Goal: Information Seeking & Learning: Learn about a topic

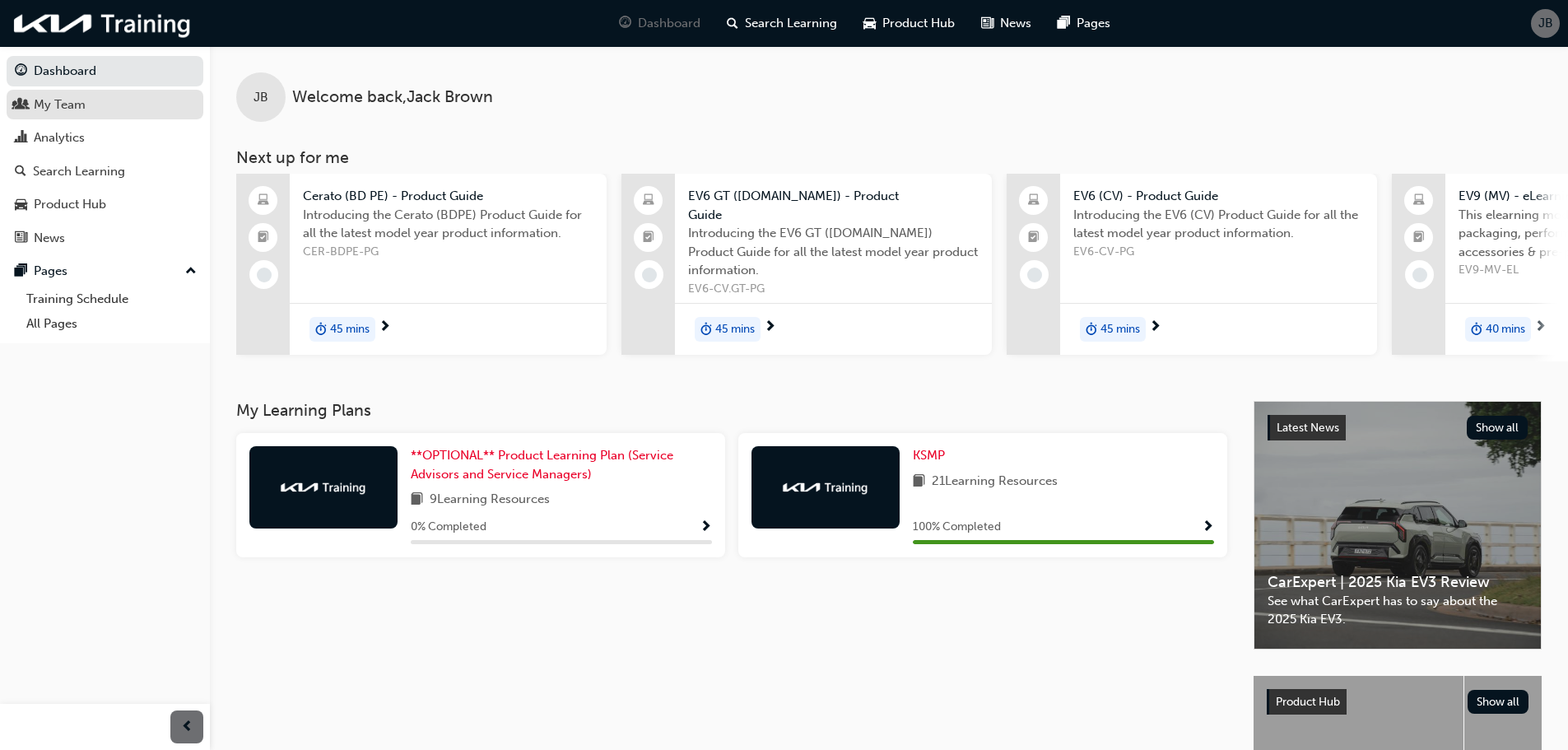
click at [106, 117] on link "My Team" at bounding box center [105, 105] width 197 height 30
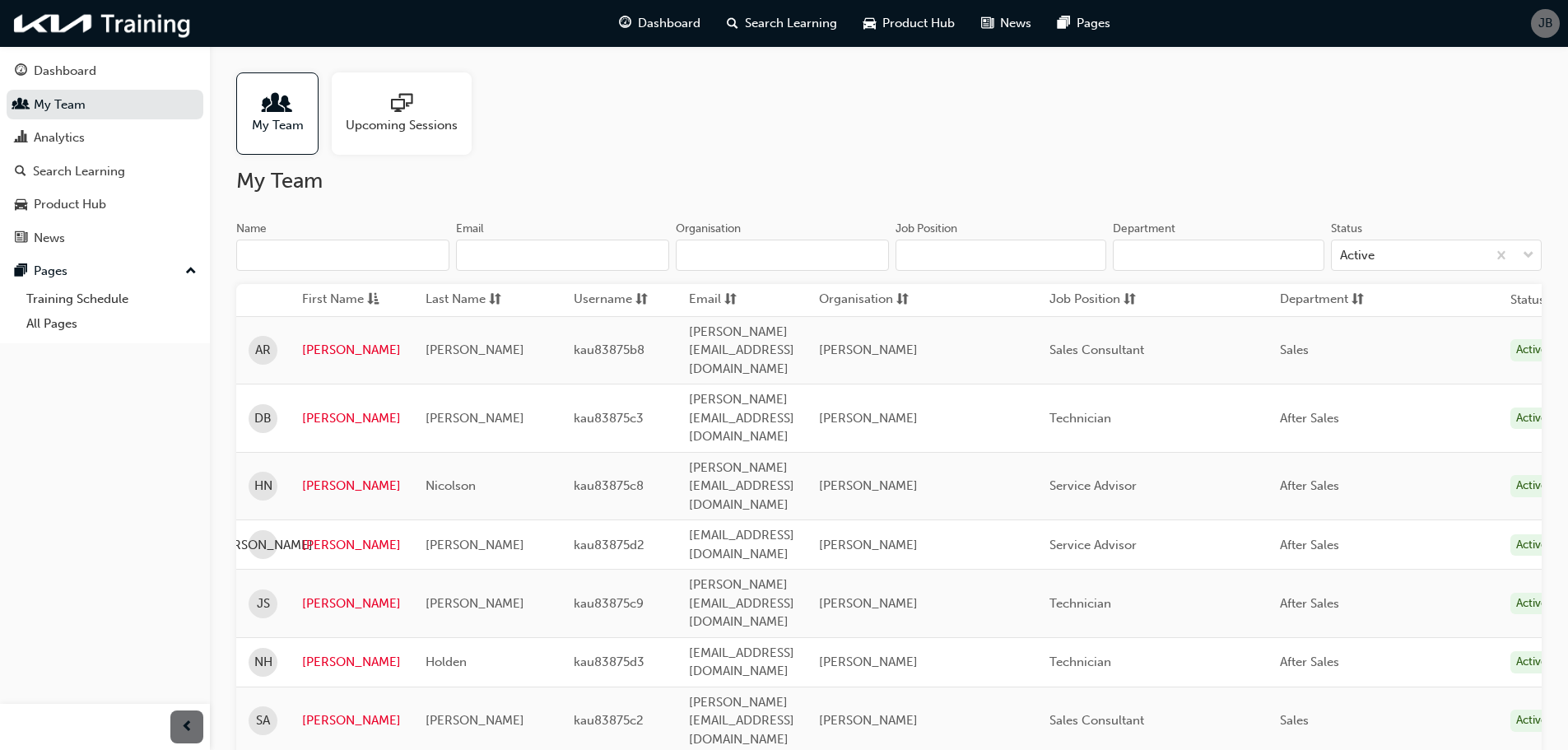
click at [390, 78] on div "Upcoming Sessions" at bounding box center [402, 114] width 140 height 82
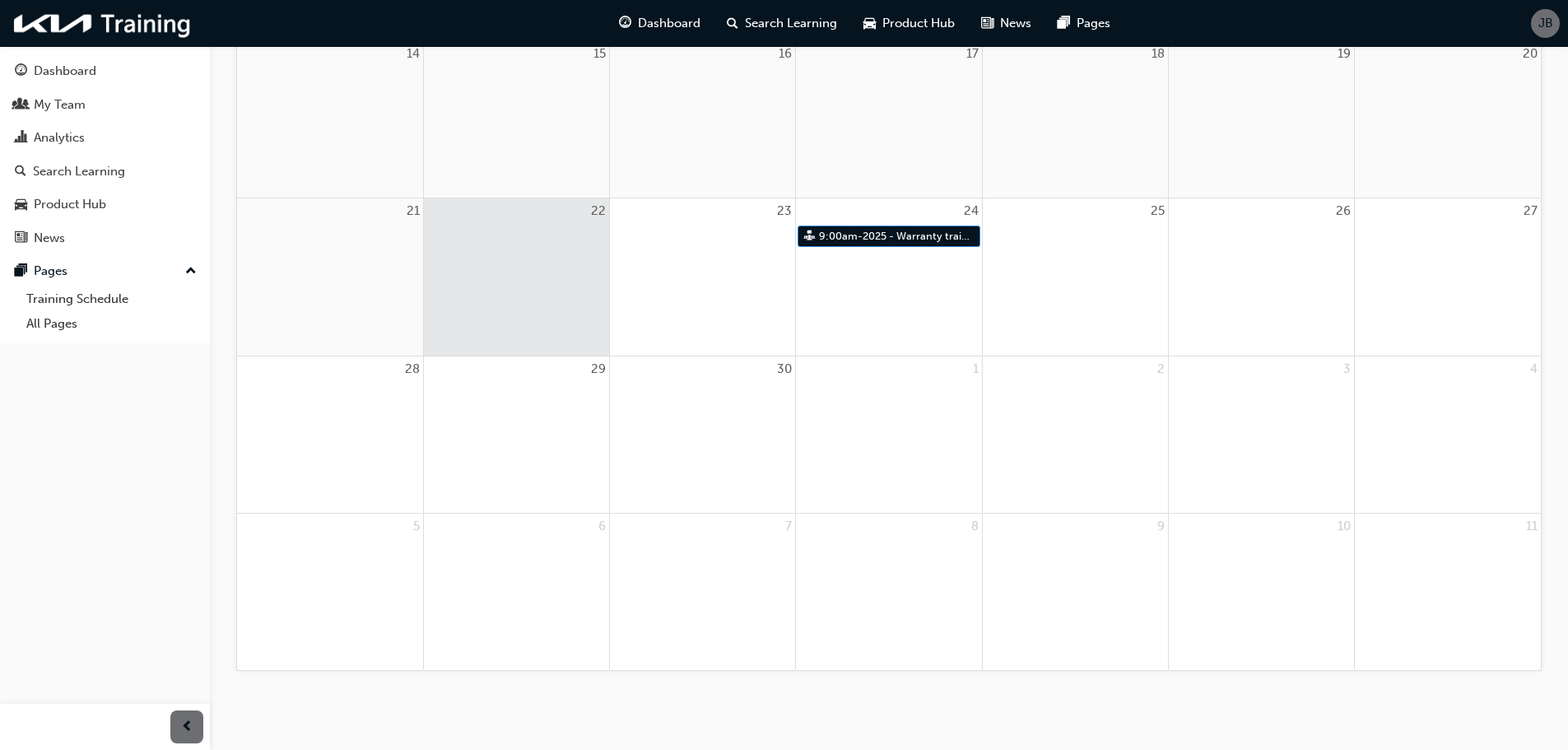
scroll to position [567, 0]
click at [865, 233] on link "9:00am - 2025 - Warranty training" at bounding box center [888, 235] width 182 height 22
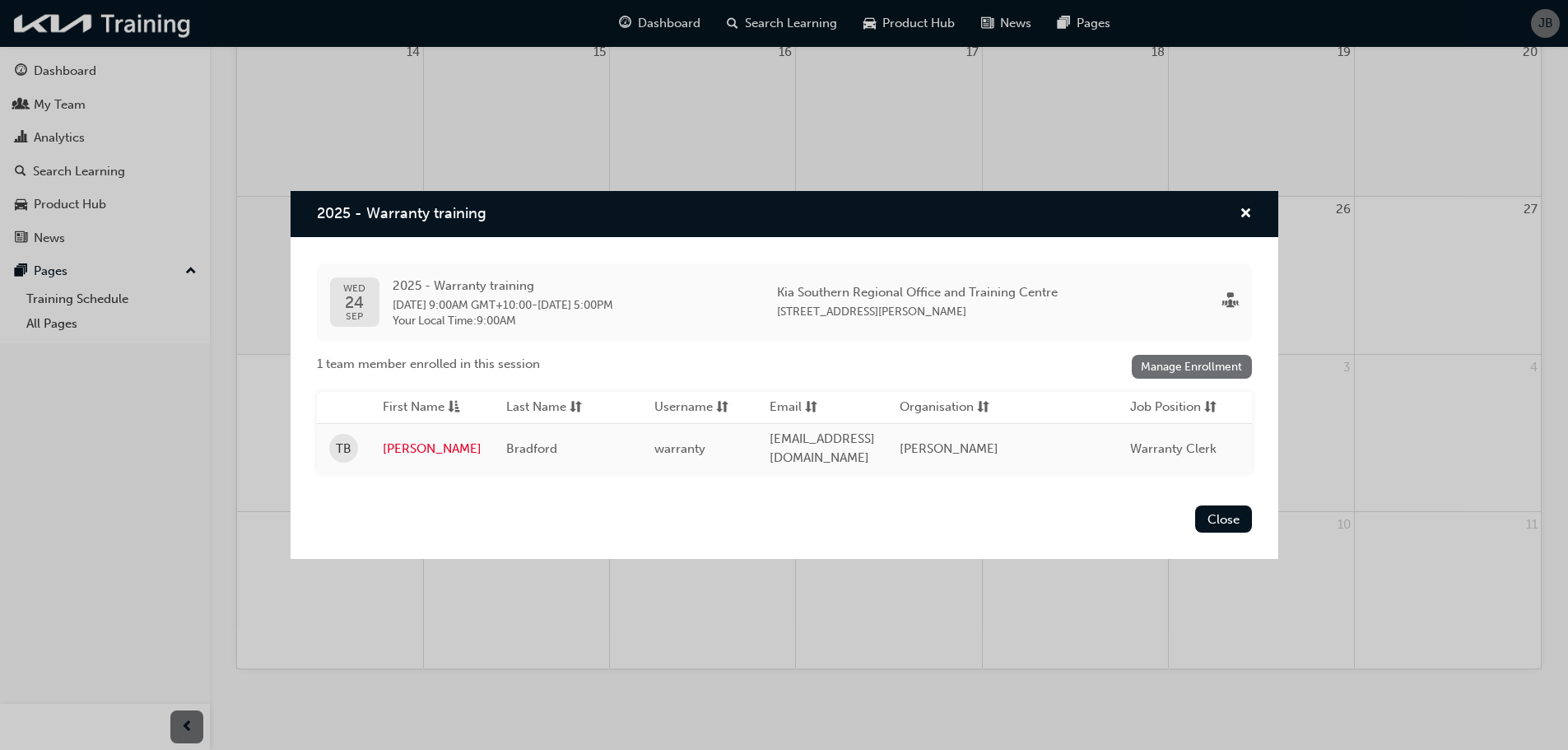
drag, startPoint x: 723, startPoint y: 476, endPoint x: 907, endPoint y: 456, distance: 185.1
click at [905, 457] on div "[DATE] - Warranty training [DATE] 9:00AM GMT+10:00 - [DATE] 5:00PM Your Local T…" at bounding box center [784, 369] width 987 height 262
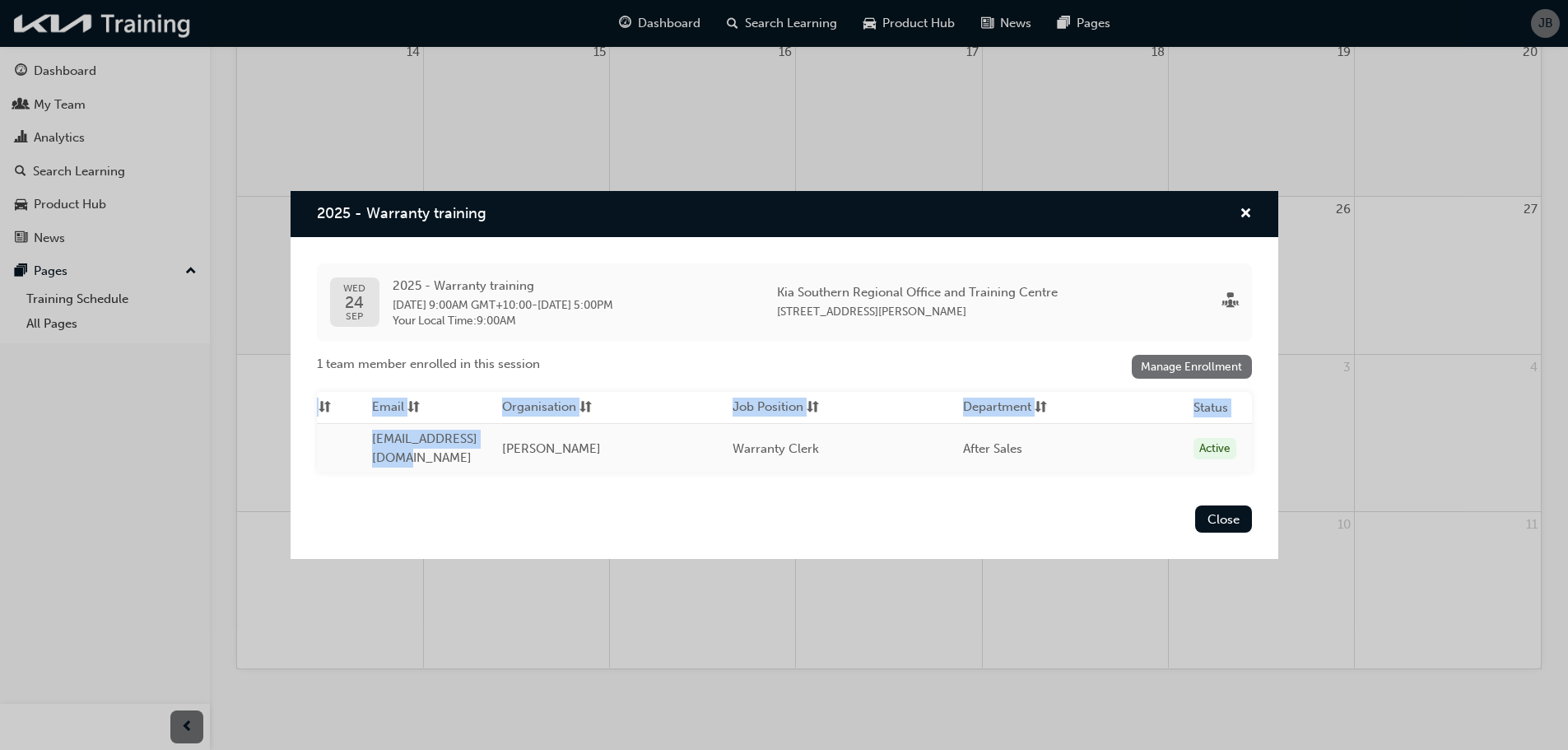
scroll to position [0, 0]
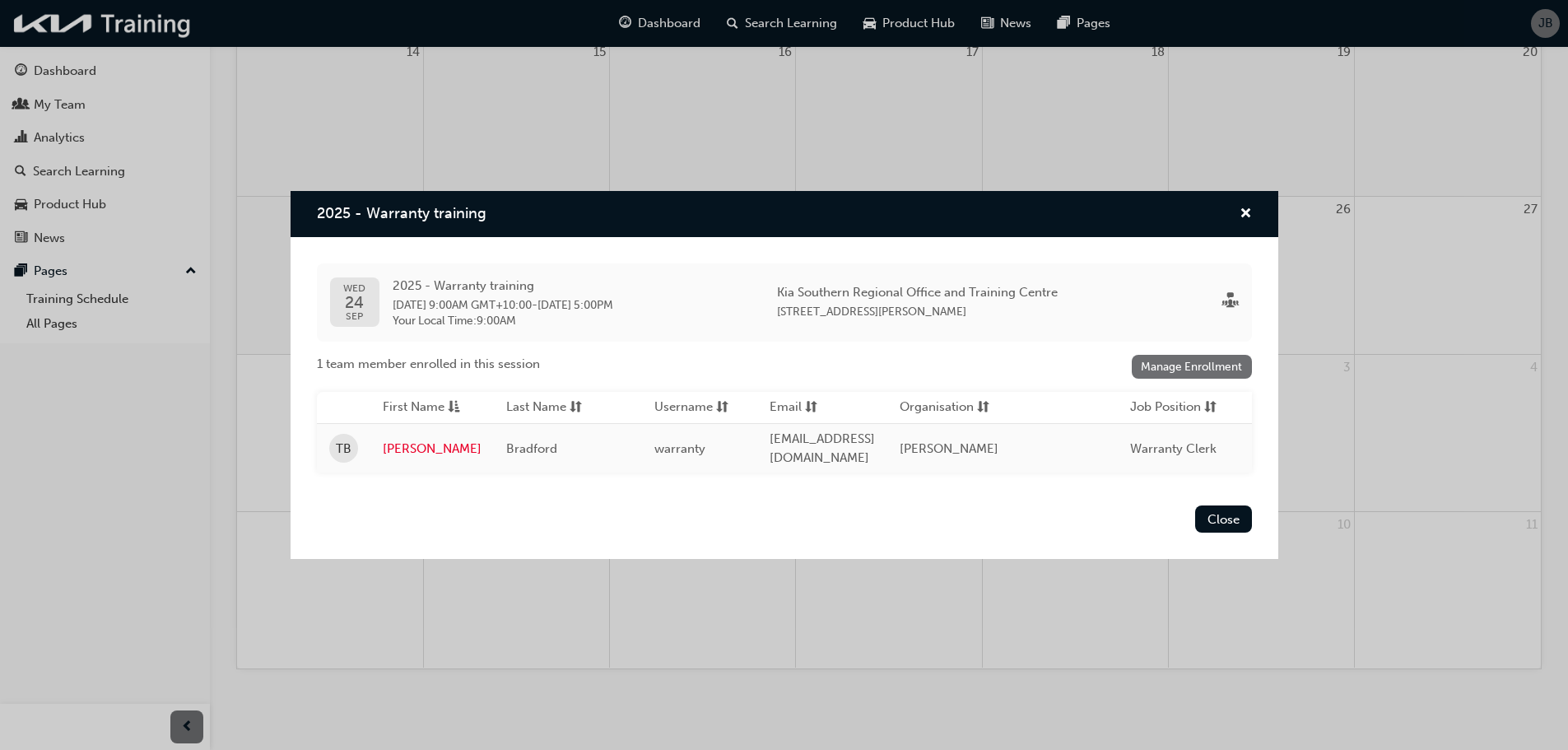
click at [718, 512] on div "Close" at bounding box center [784, 529] width 987 height 60
click at [492, 332] on div "[DATE] - Warranty training [DATE] 9:00AM GMT+10:00 - [DATE] 5:00PM Your Local T…" at bounding box center [784, 302] width 936 height 78
click at [470, 299] on span "[DATE] 9:00AM GMT+10:00" at bounding box center [461, 304] width 139 height 14
click at [392, 298] on span "[DATE] 9:00AM GMT+10:00" at bounding box center [461, 304] width 139 height 14
click at [1243, 208] on span "cross-icon" at bounding box center [1246, 215] width 13 height 15
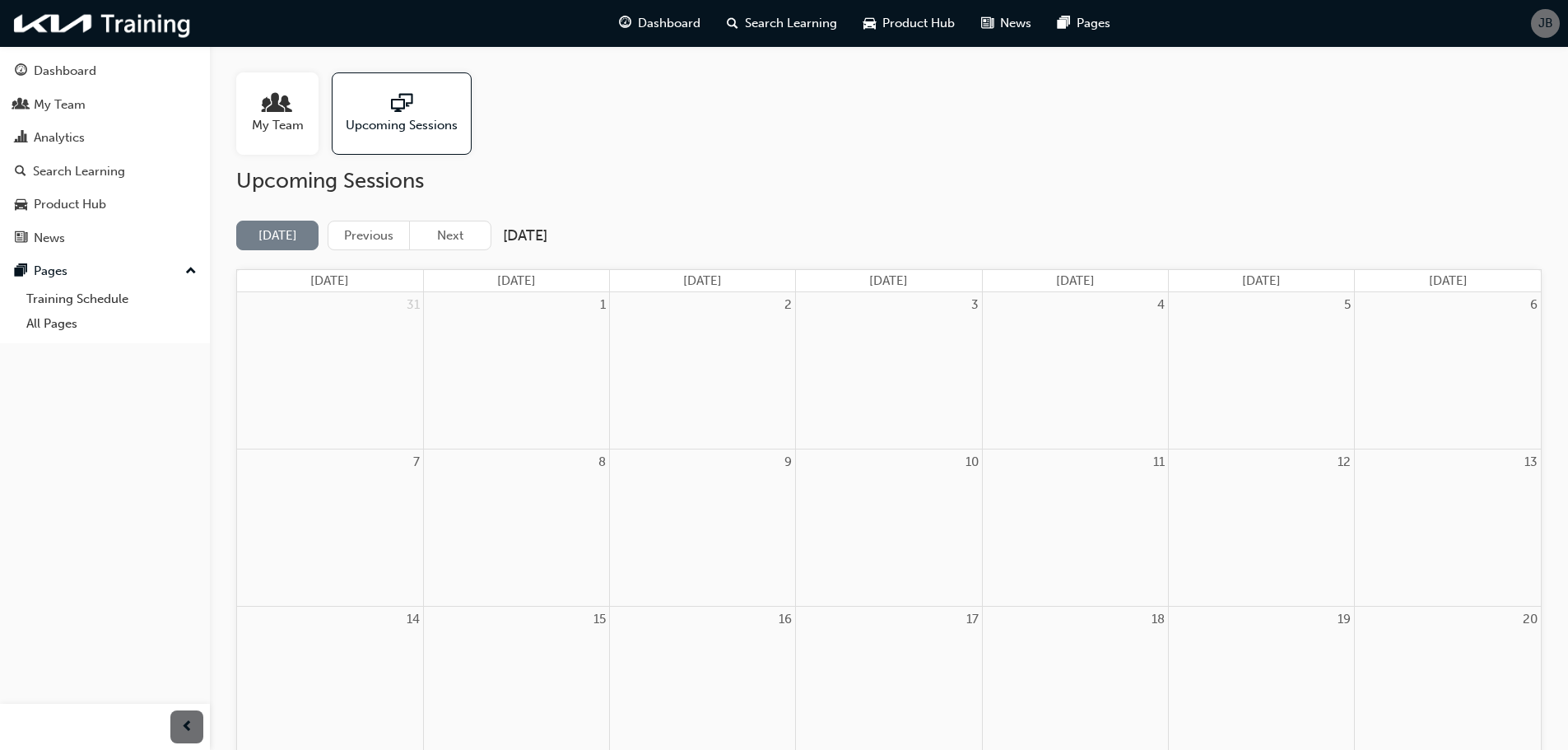
click at [272, 112] on span "people-icon" at bounding box center [278, 104] width 22 height 23
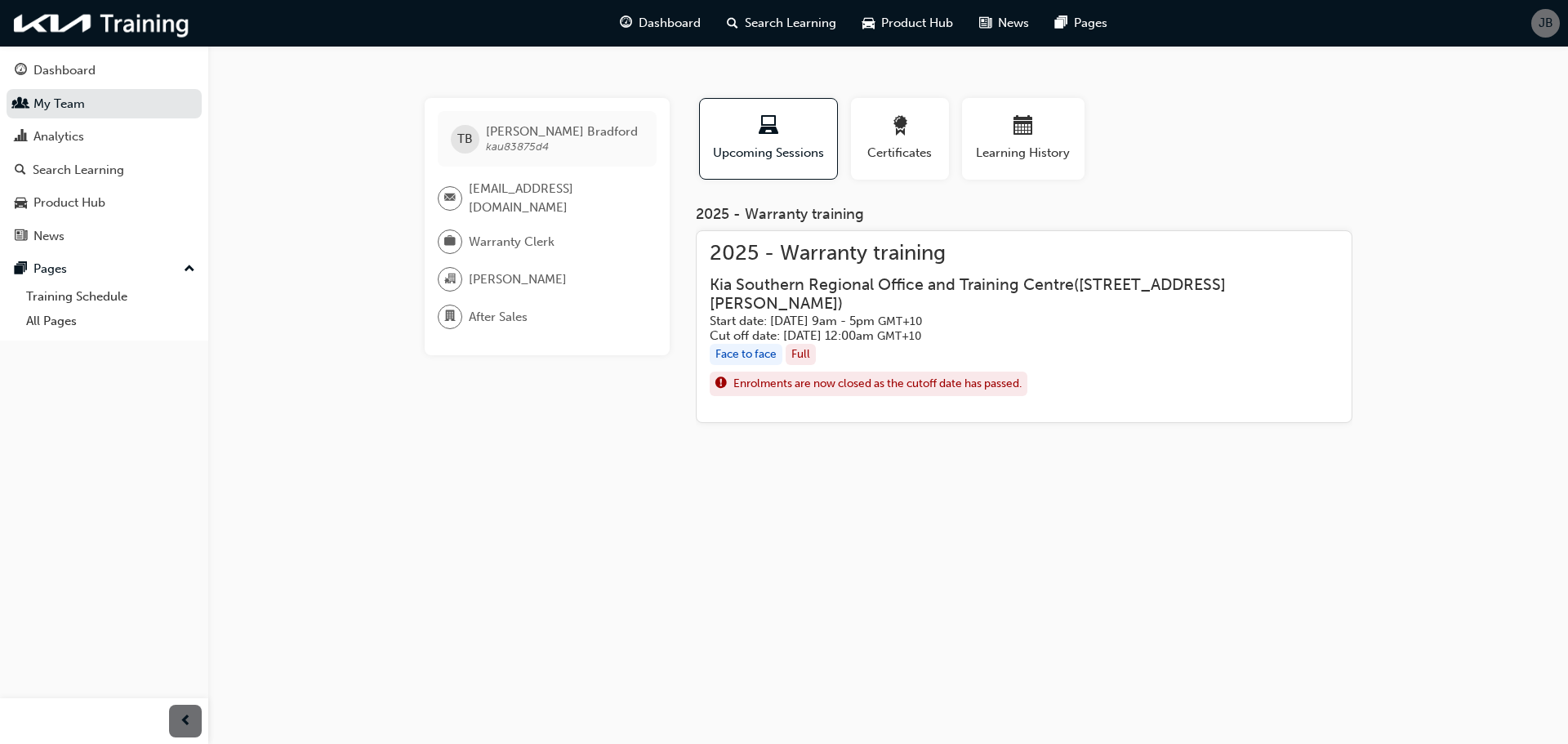
click at [903, 274] on div "2025 - Warranty training Kia Southern Regional Office and Training Centre ( [ST…" at bounding box center [1024, 293] width 628 height 99
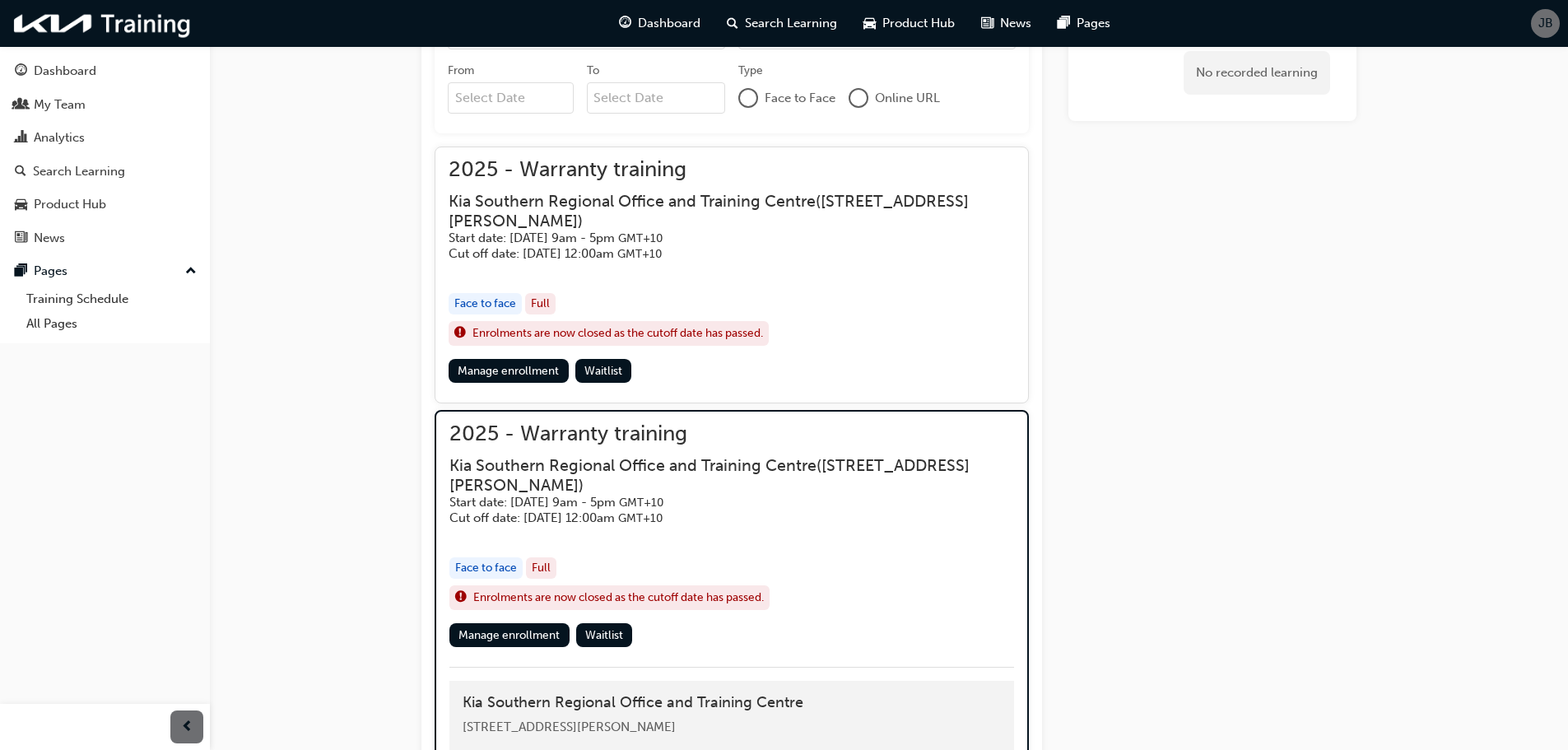
scroll to position [641, 0]
click at [766, 458] on h3 "Kia Southern Regional Office and Training Centre ( [STREET_ADDRESS][PERSON_NAME…" at bounding box center [719, 473] width 539 height 39
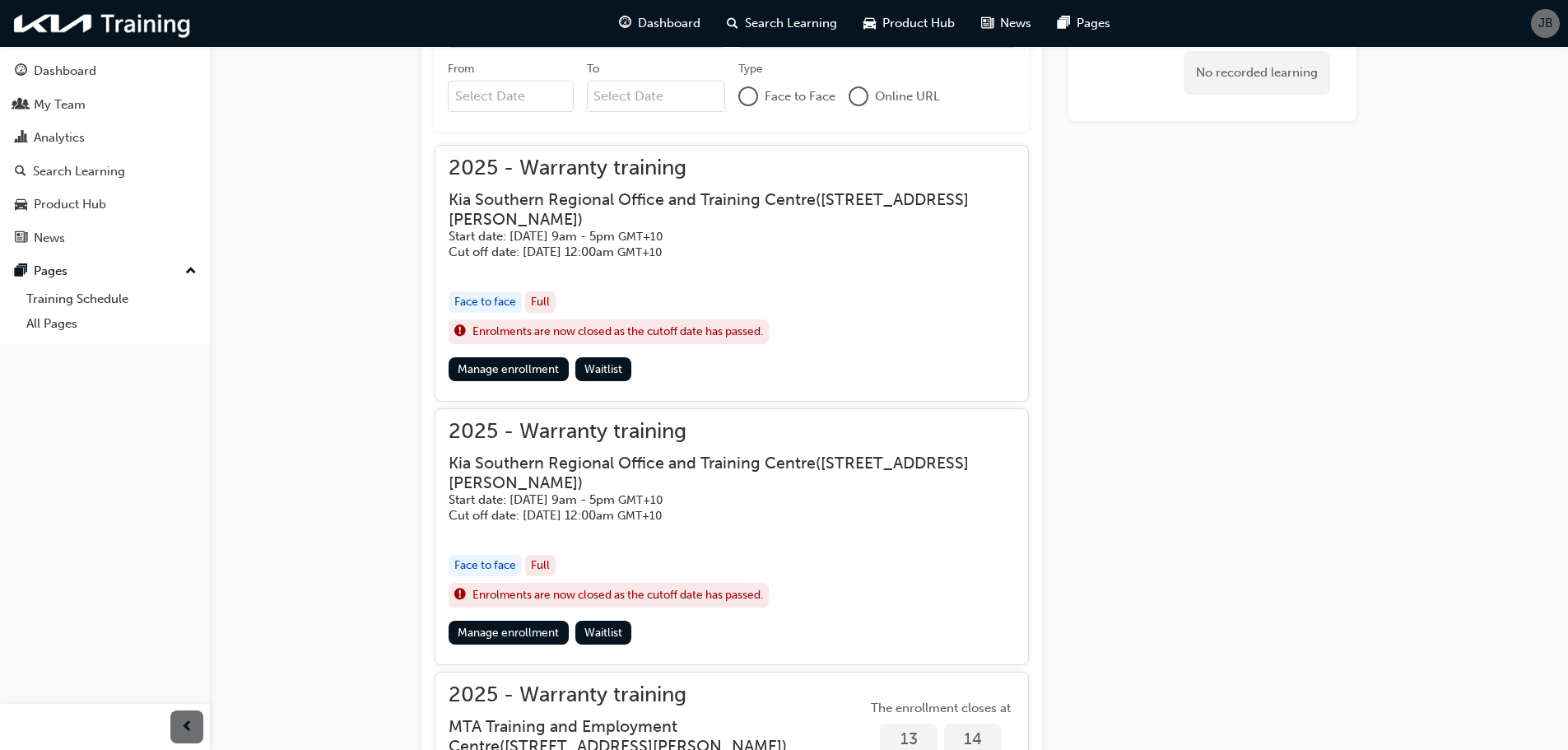
click at [766, 458] on h3 "Kia Southern Regional Office and Training Centre ( [STREET_ADDRESS][PERSON_NAME…" at bounding box center [718, 472] width 540 height 39
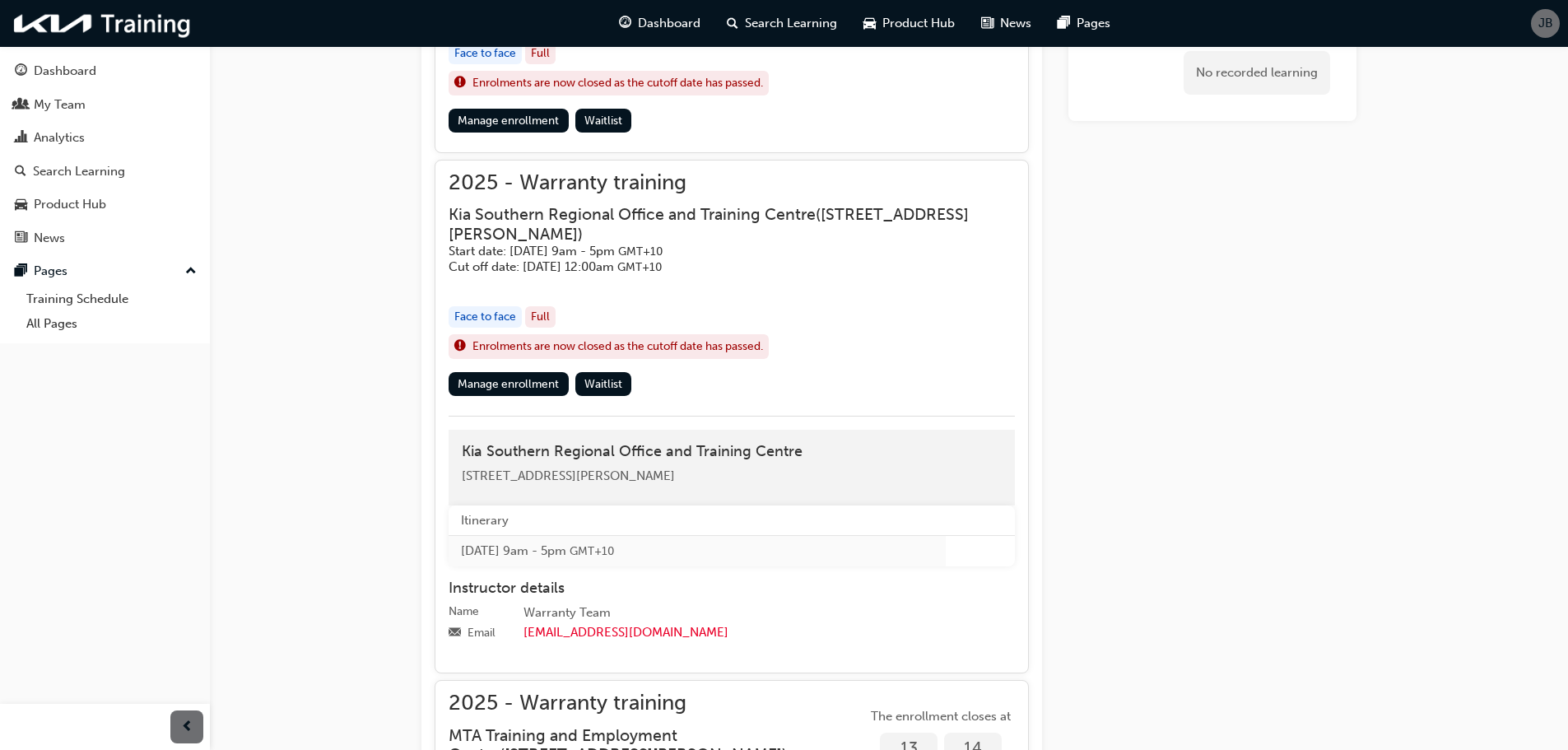
scroll to position [888, 0]
